Goal: Information Seeking & Learning: Find specific page/section

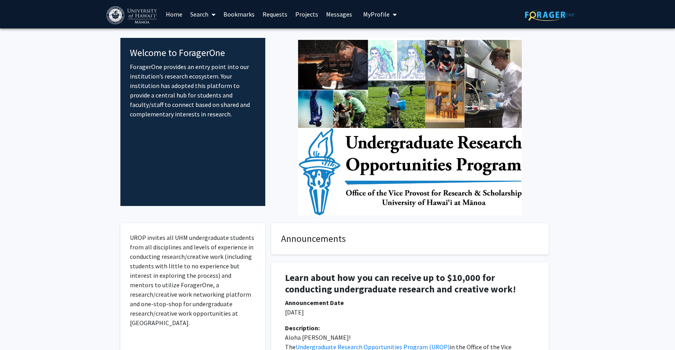
click at [198, 11] on link "Search" at bounding box center [202, 14] width 33 height 28
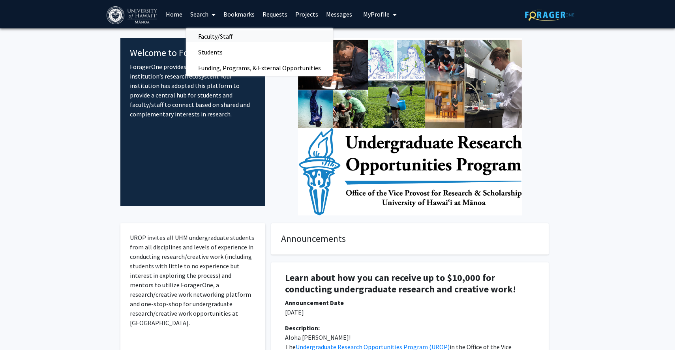
click at [223, 40] on span "Faculty/Staff" at bounding box center [215, 36] width 58 height 16
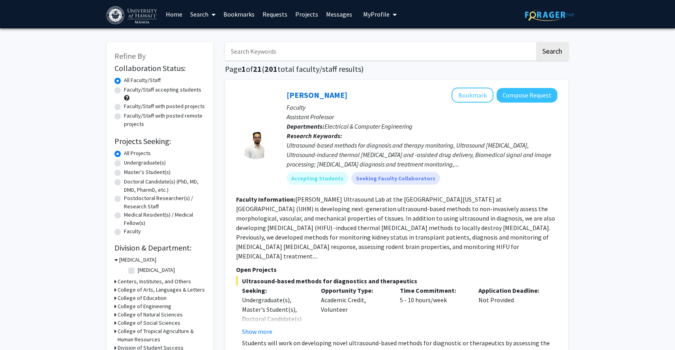
click at [254, 52] on input "Search Keywords" at bounding box center [380, 51] width 310 height 18
click at [536, 42] on button "Search" at bounding box center [552, 51] width 32 height 18
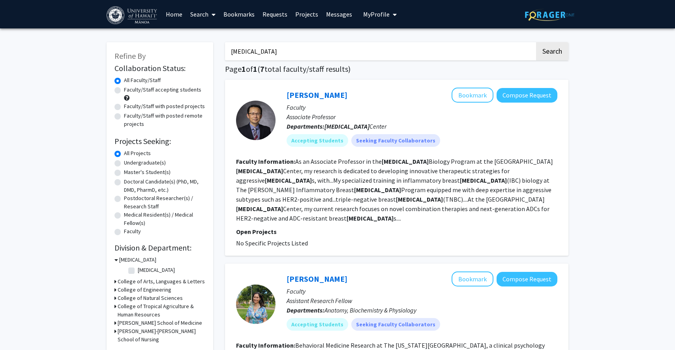
drag, startPoint x: 276, startPoint y: 50, endPoint x: 131, endPoint y: 50, distance: 145.6
click at [536, 42] on button "Search" at bounding box center [552, 51] width 32 height 18
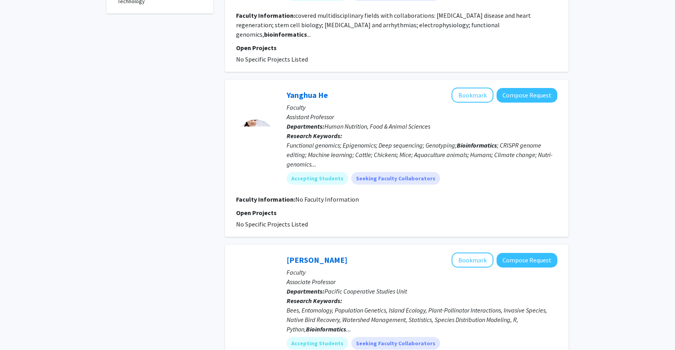
scroll to position [322, 0]
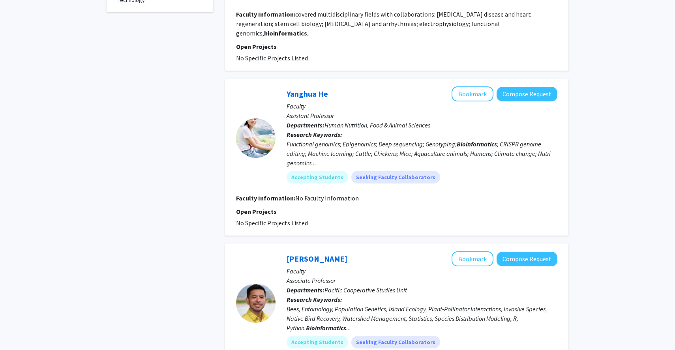
type input "[MEDICAL_DATA]"
